Goal: Register for event/course

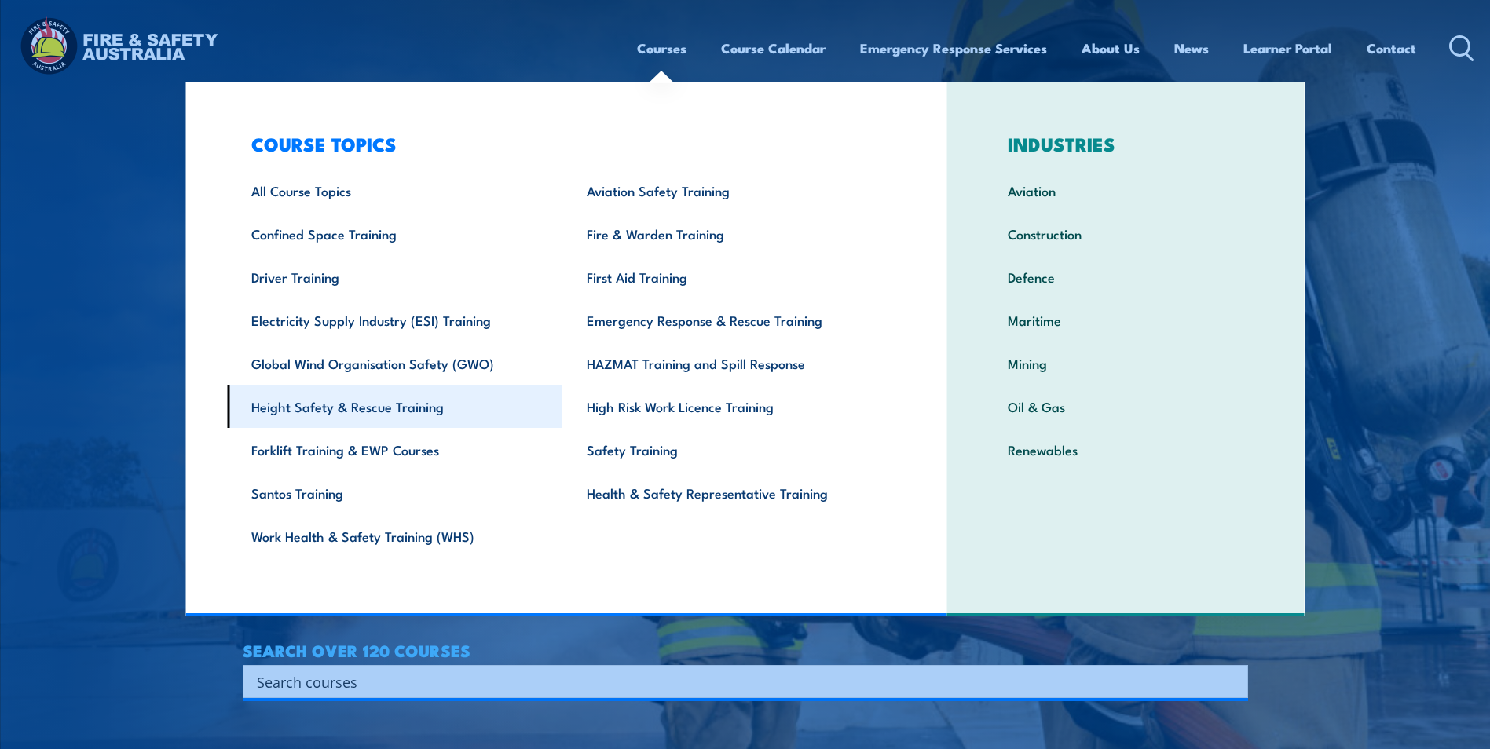
click at [365, 408] on link "Height Safety & Rescue Training" at bounding box center [394, 406] width 335 height 43
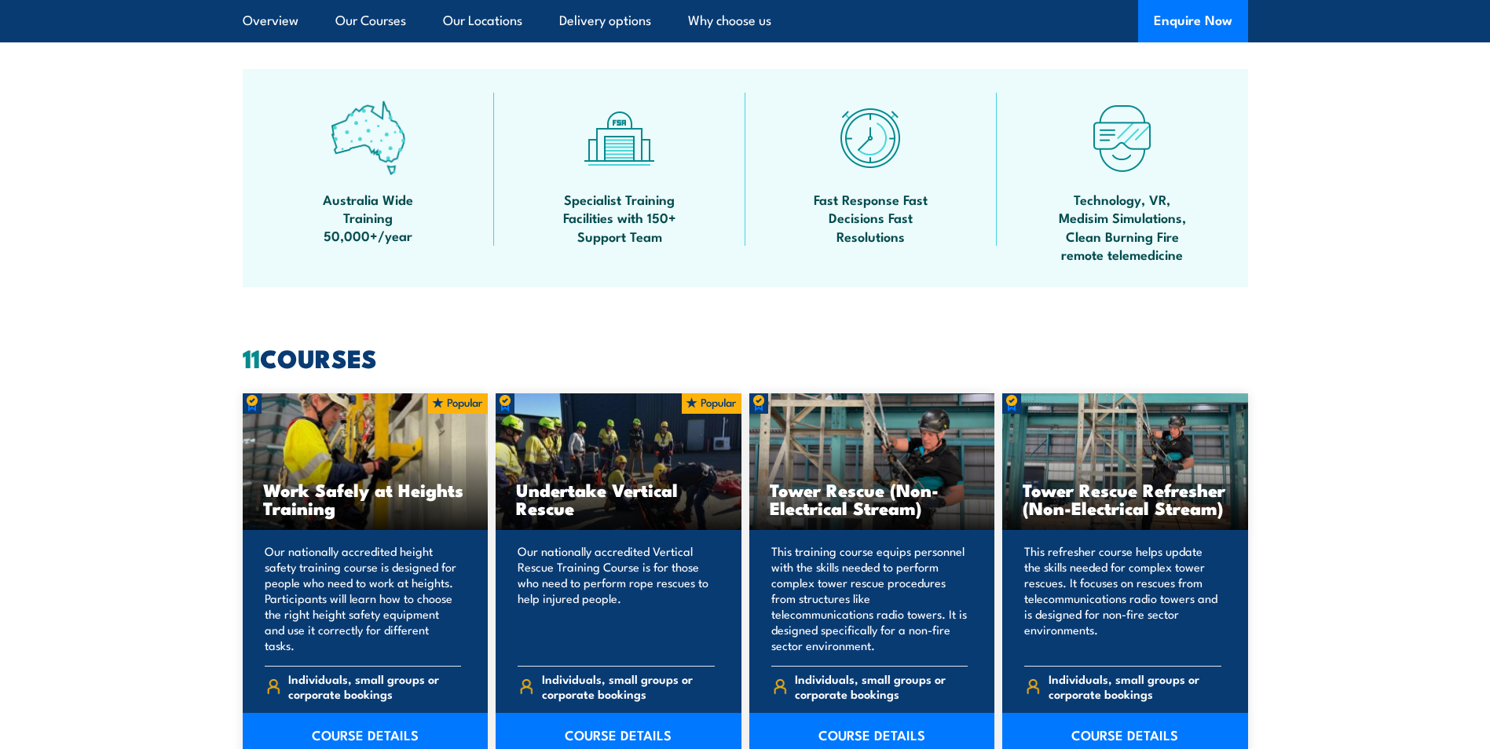
scroll to position [1178, 0]
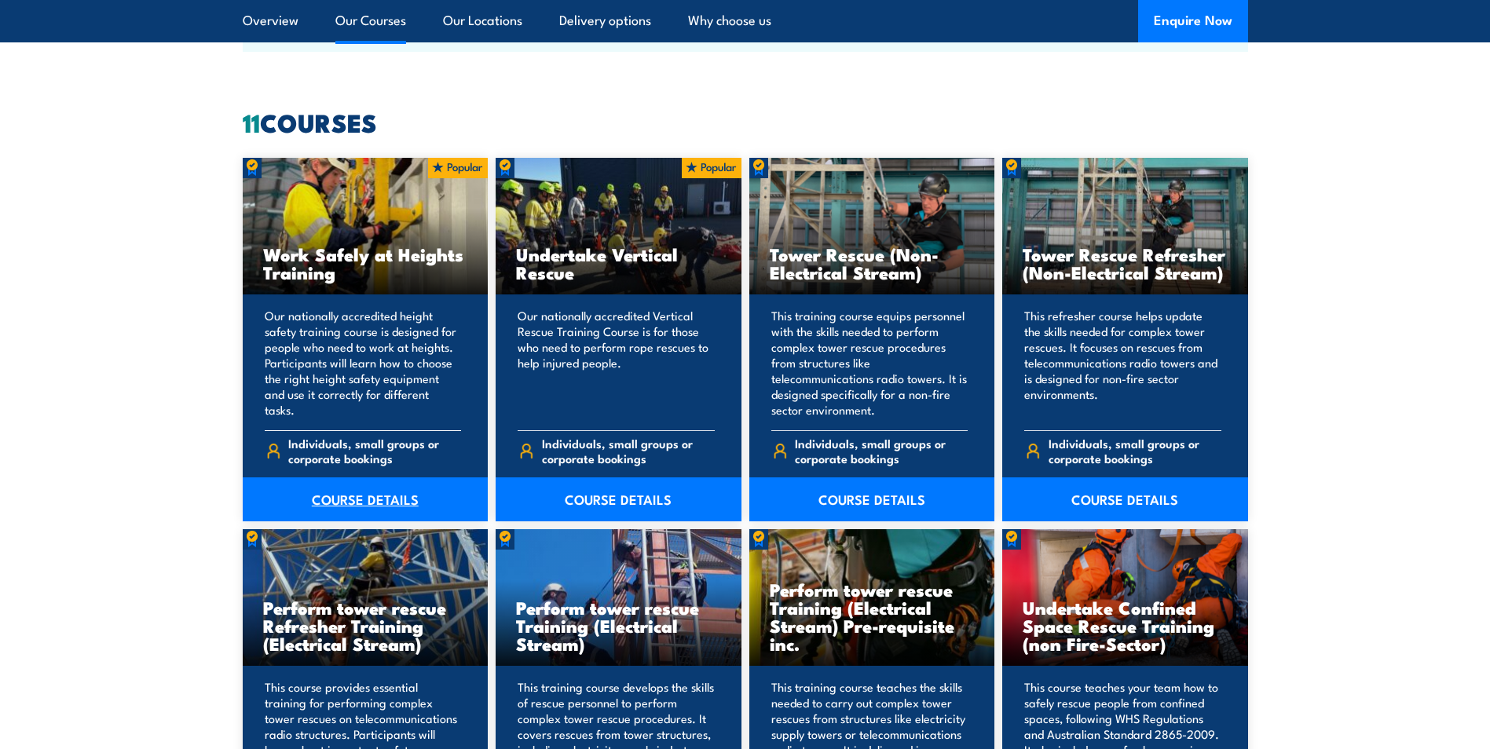
click at [353, 499] on link "COURSE DETAILS" at bounding box center [366, 499] width 246 height 44
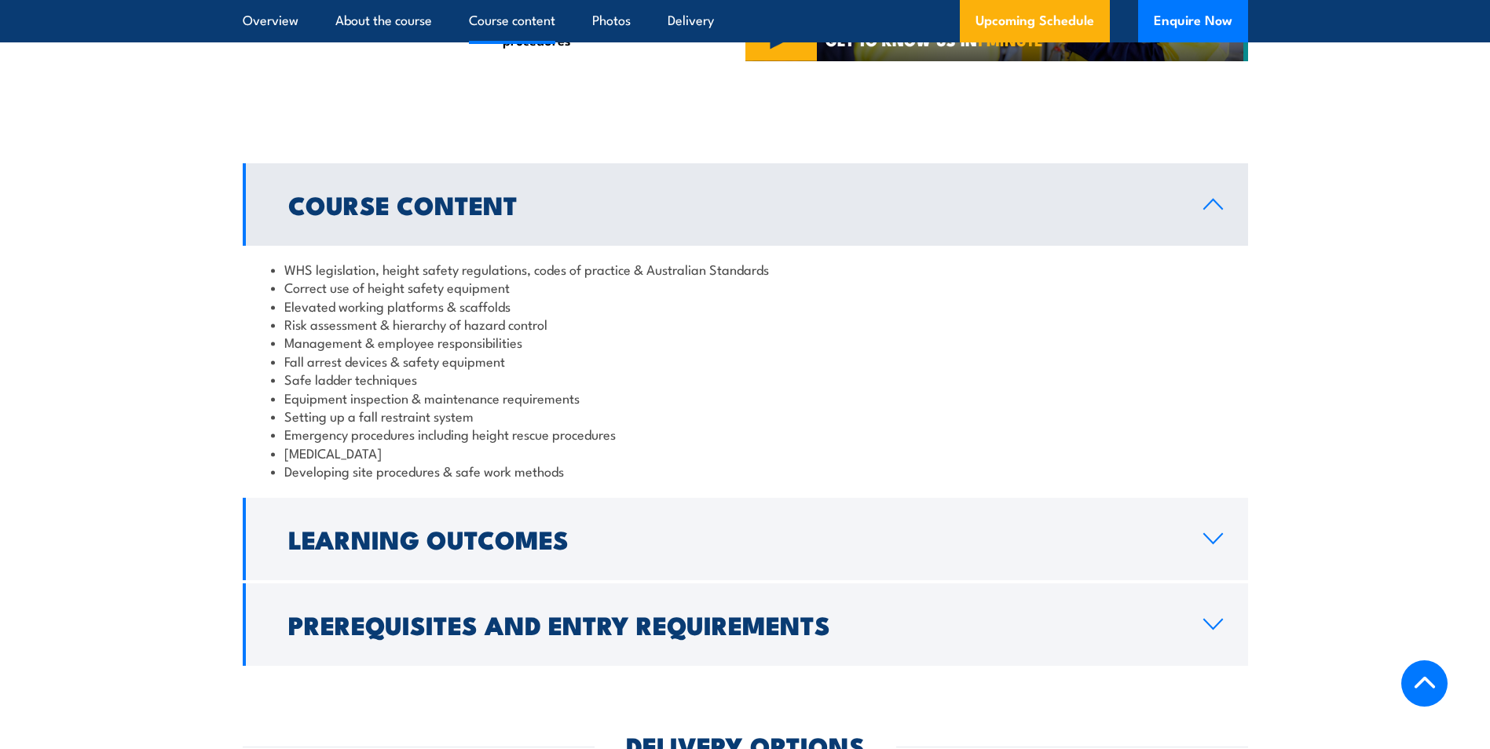
scroll to position [1257, 0]
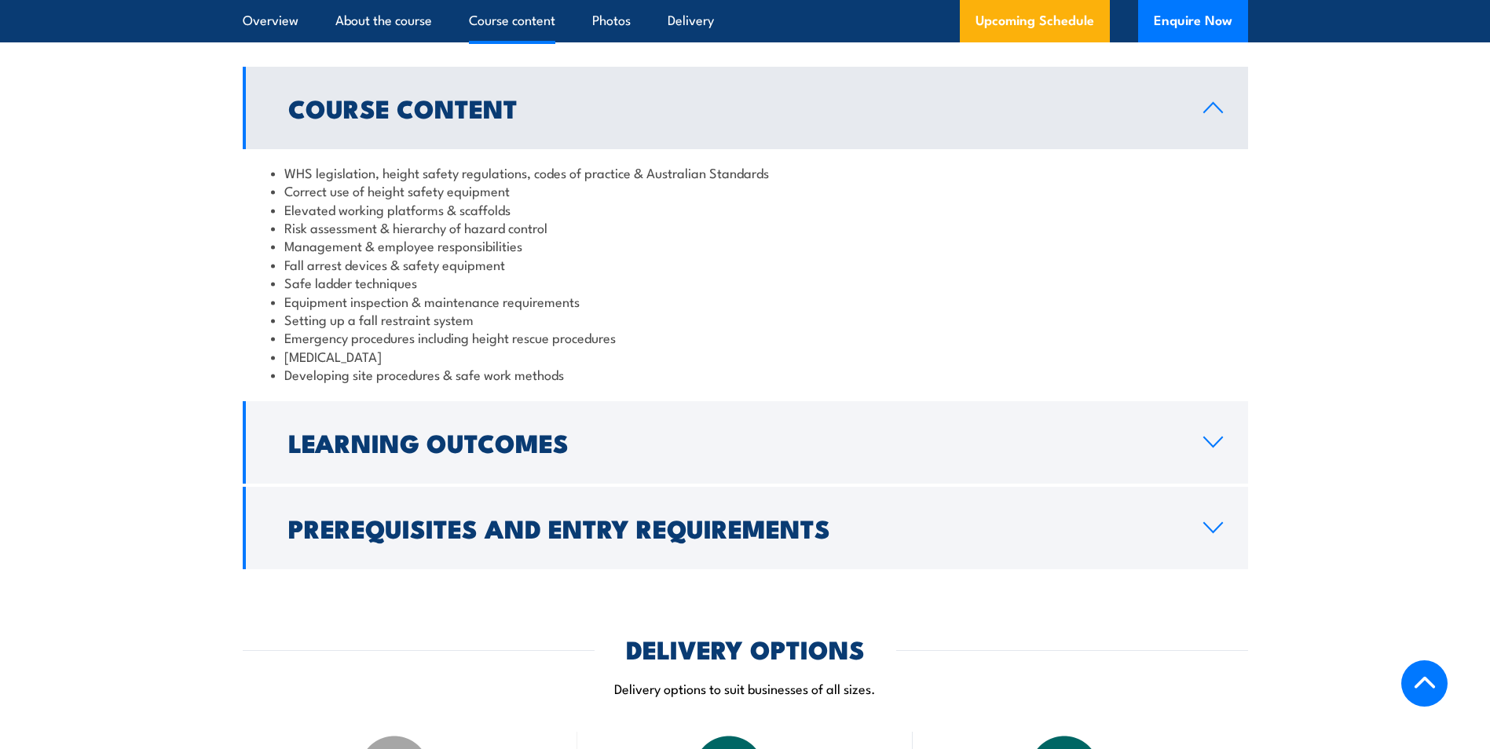
click at [1209, 109] on icon at bounding box center [1212, 107] width 21 height 13
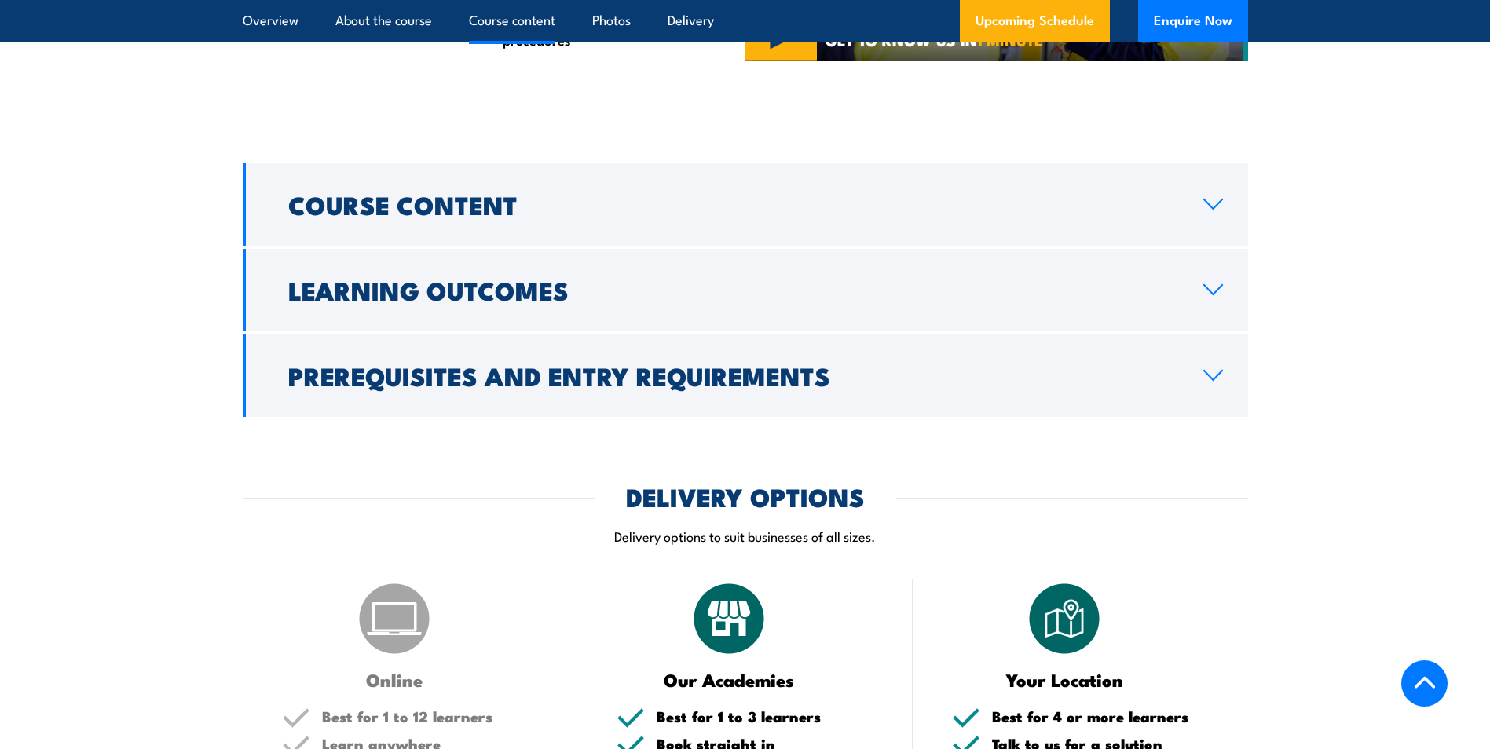
scroll to position [1021, 0]
